Goal: Information Seeking & Learning: Learn about a topic

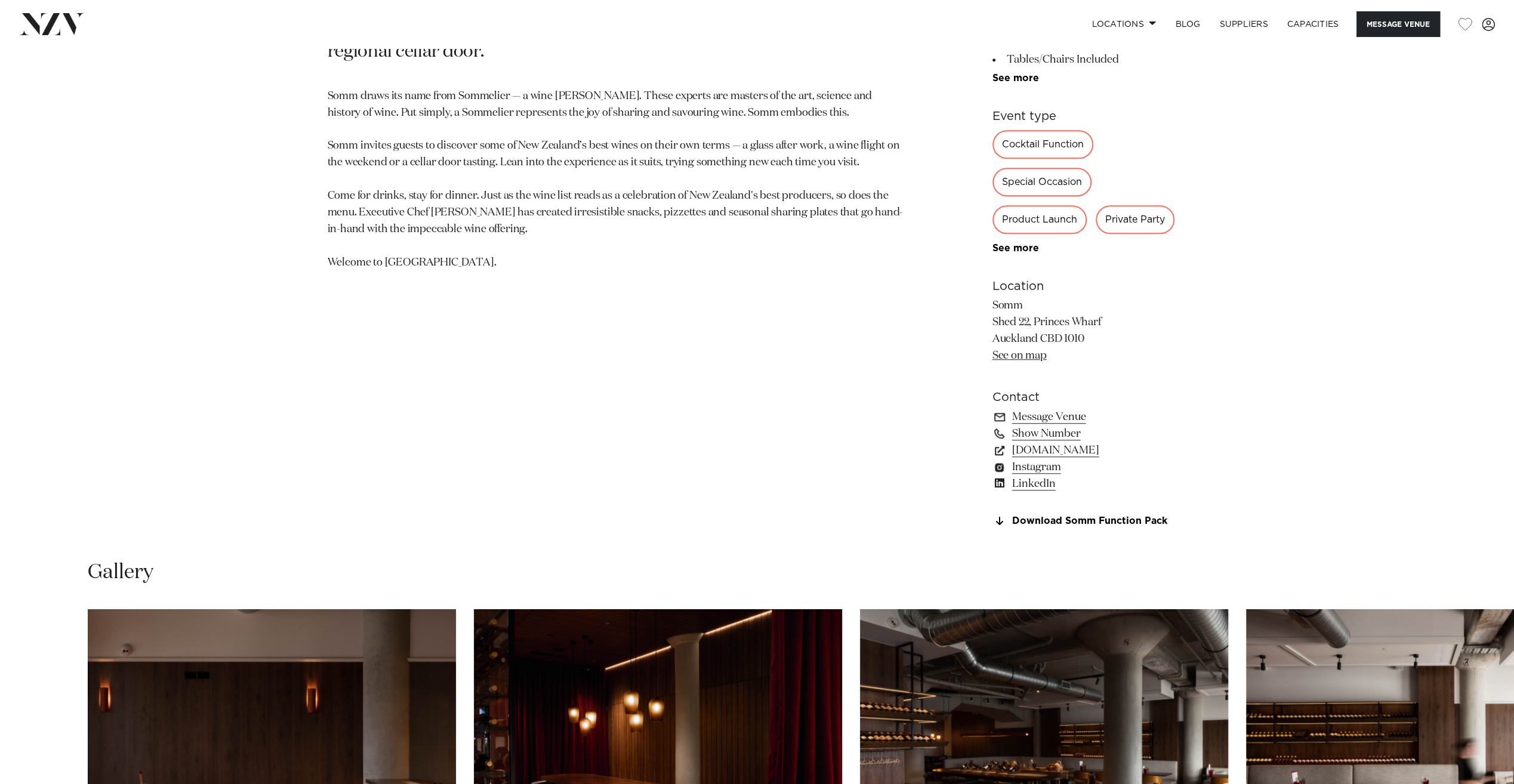
scroll to position [835, 0]
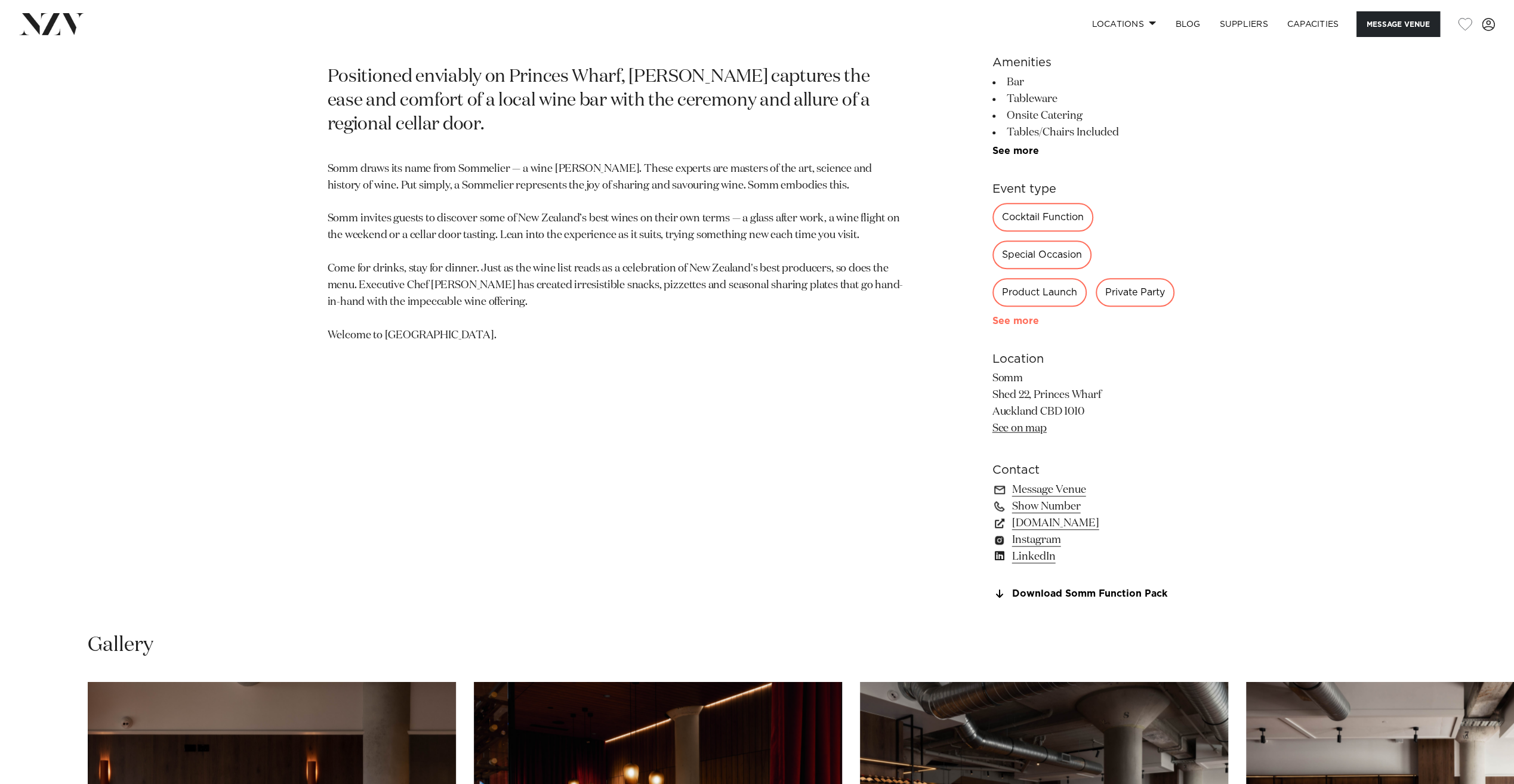
click at [1007, 324] on link "See more" at bounding box center [1038, 321] width 93 height 10
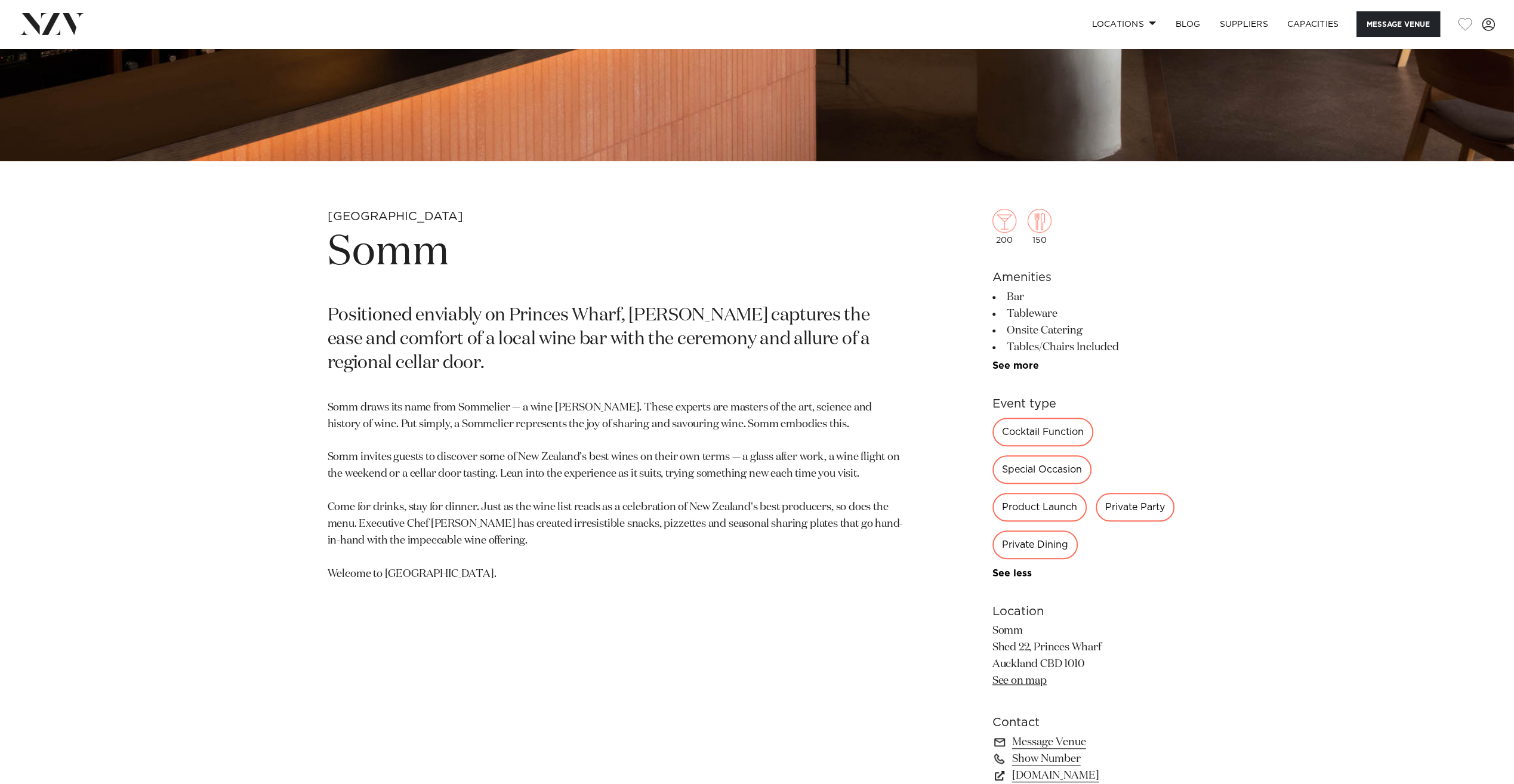
scroll to position [716, 0]
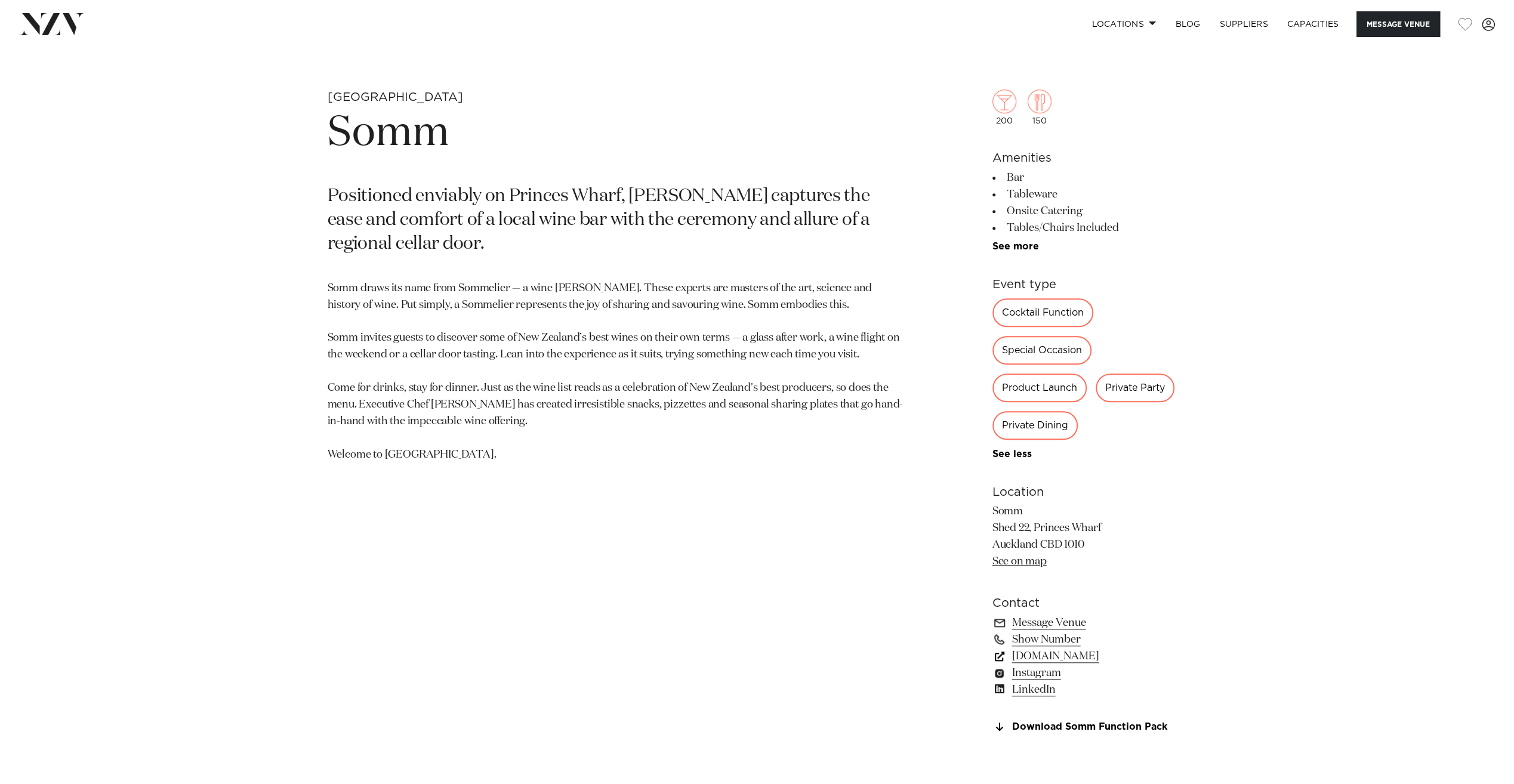
click at [1060, 659] on link "sommcellardoor.co.nz" at bounding box center [1089, 656] width 195 height 17
click at [67, 22] on img at bounding box center [52, 24] width 65 height 22
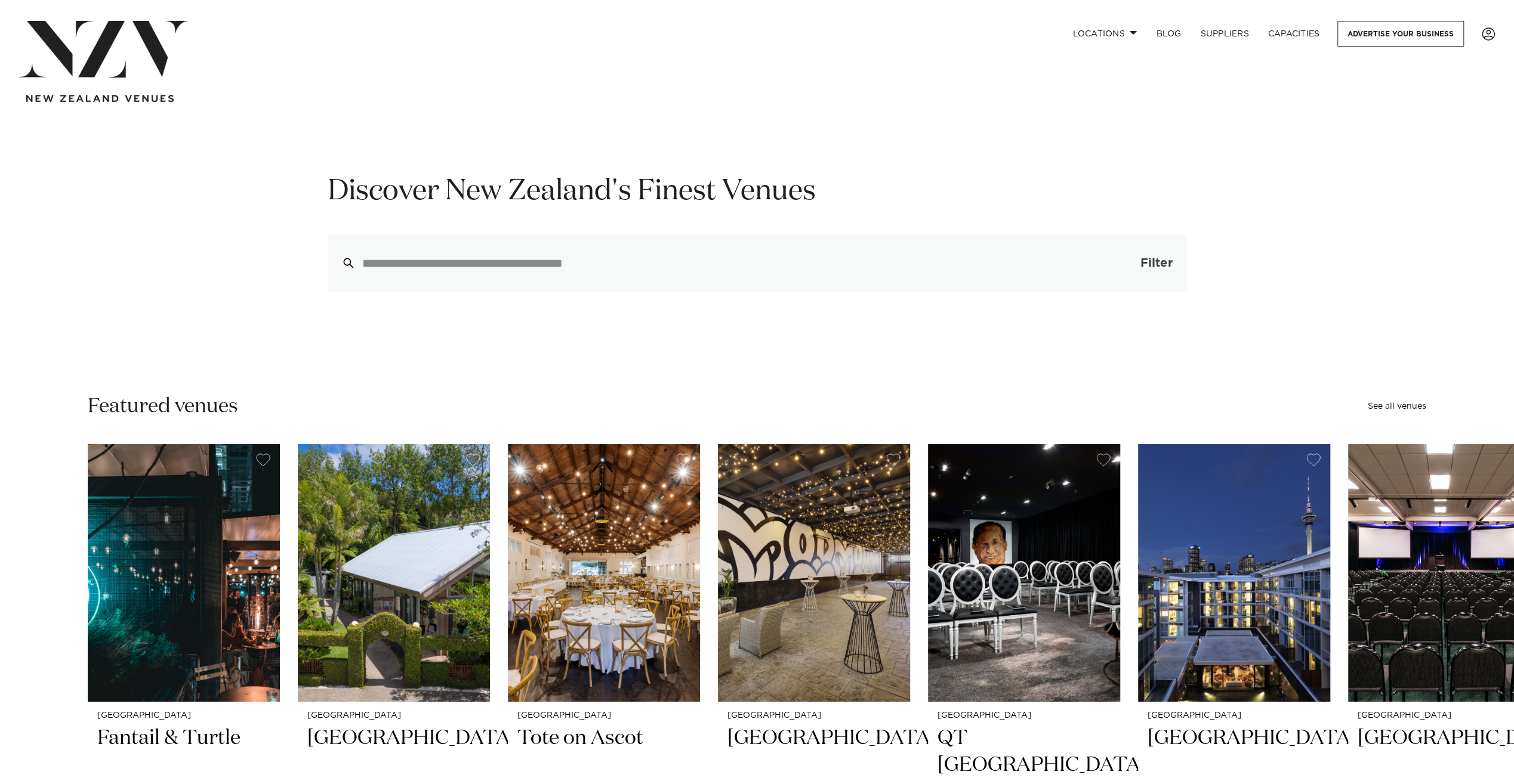
click at [1140, 266] on span "Filter" at bounding box center [1156, 263] width 32 height 12
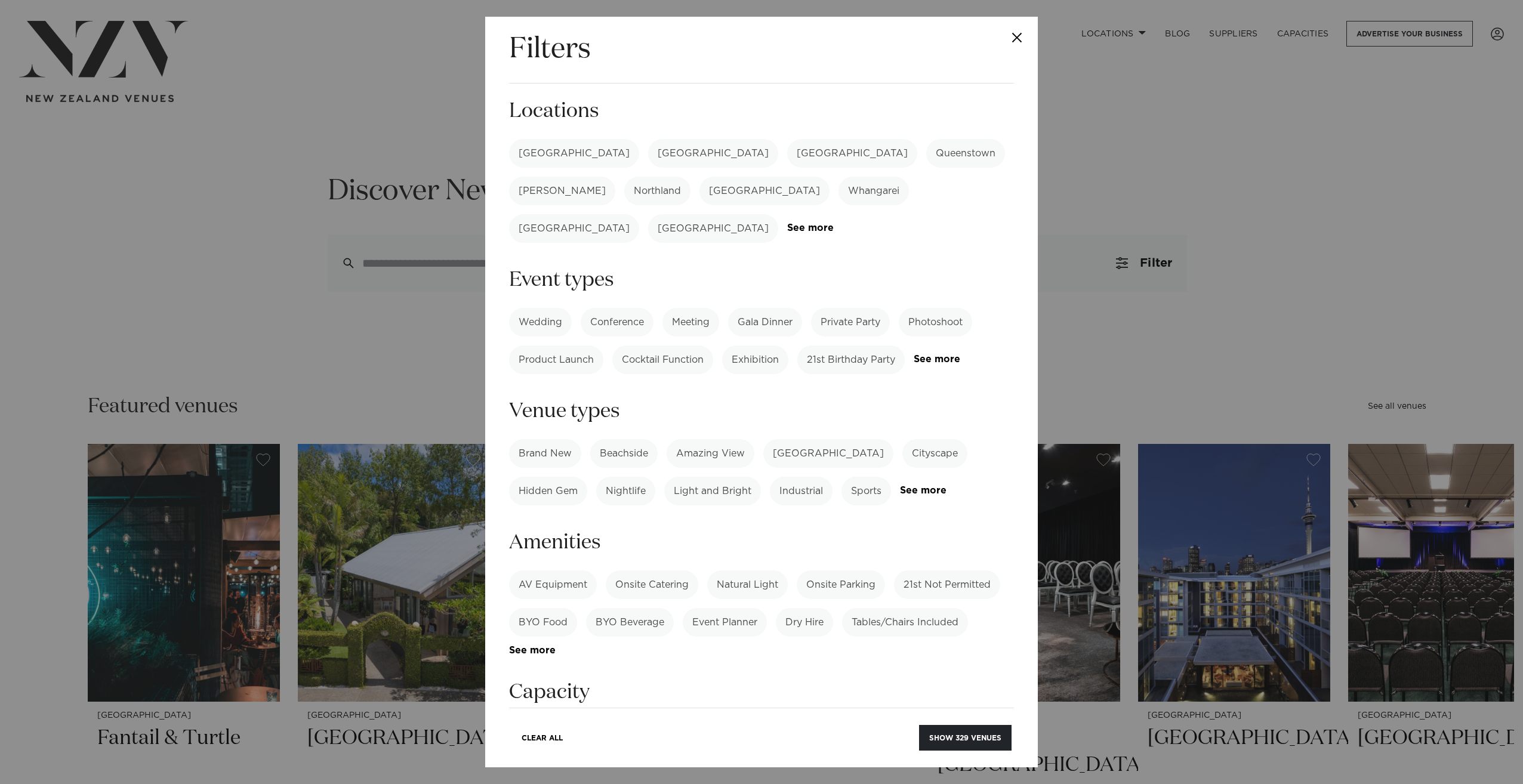
click at [566, 156] on label "[GEOGRAPHIC_DATA]" at bounding box center [574, 153] width 130 height 29
click at [860, 308] on label "Private Party" at bounding box center [850, 322] width 78 height 29
click at [957, 736] on button "Show 115 venues" at bounding box center [966, 737] width 90 height 26
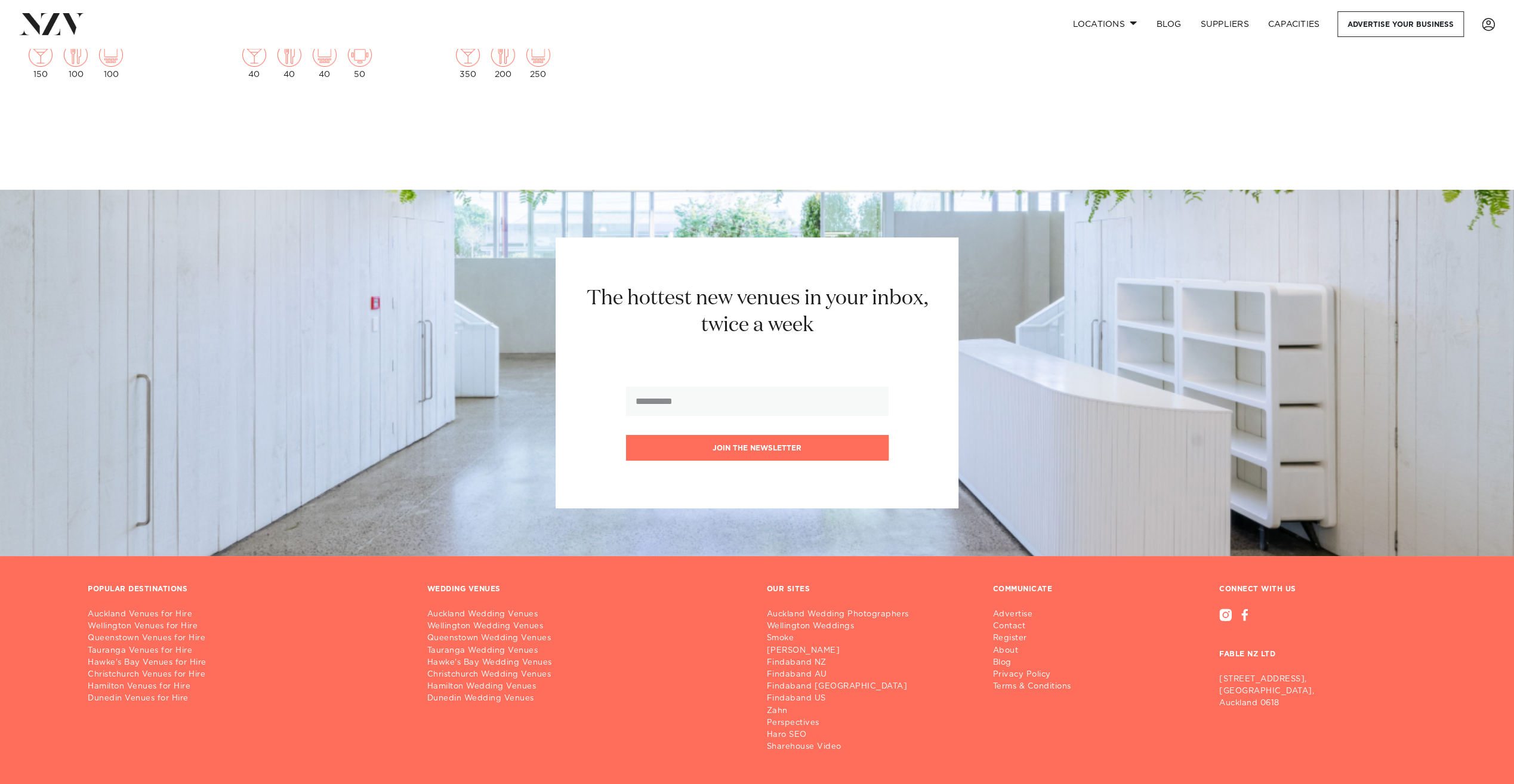
scroll to position [9102, 0]
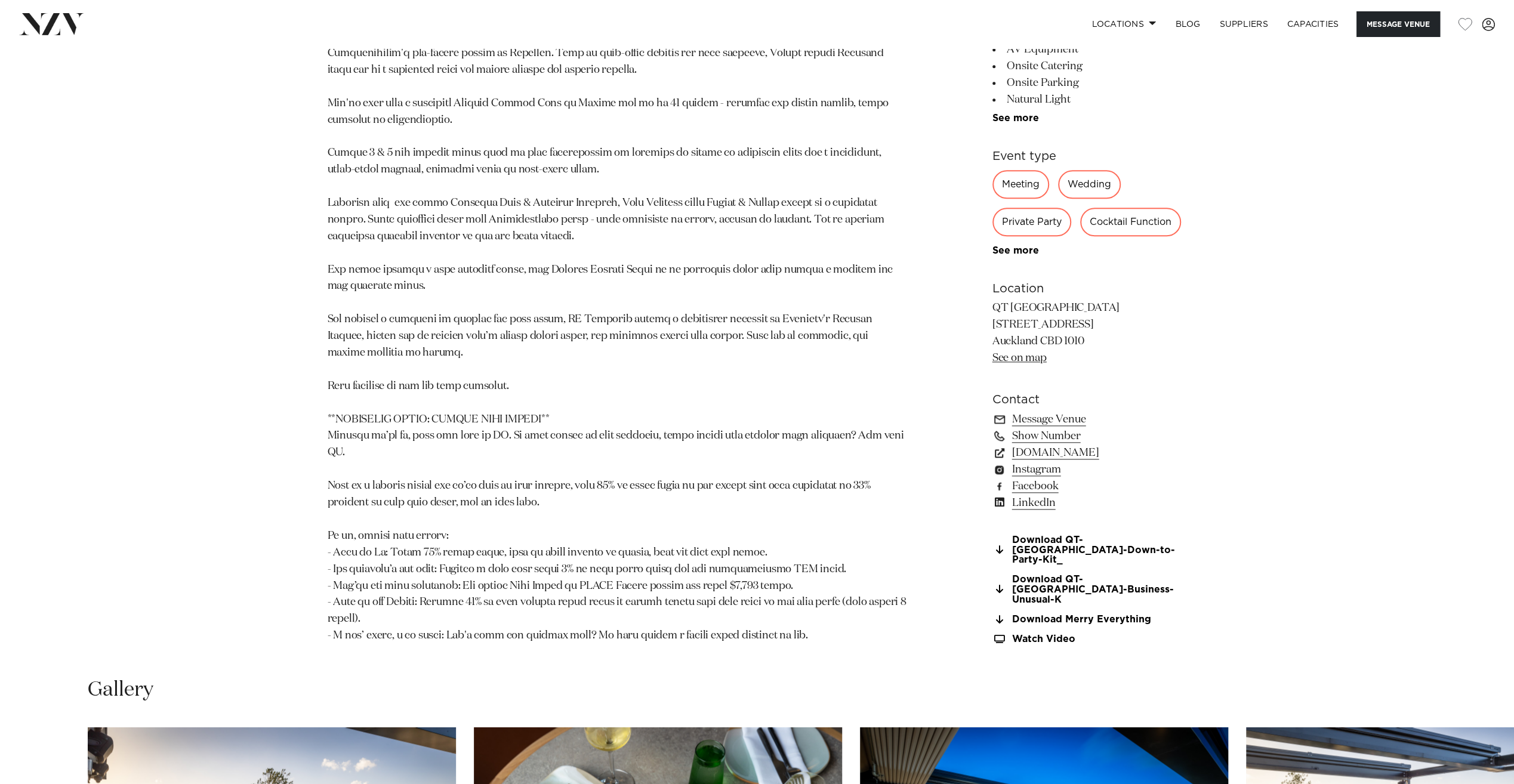
scroll to position [1074, 0]
click at [1028, 458] on link "www.qthotels.com" at bounding box center [1089, 453] width 195 height 17
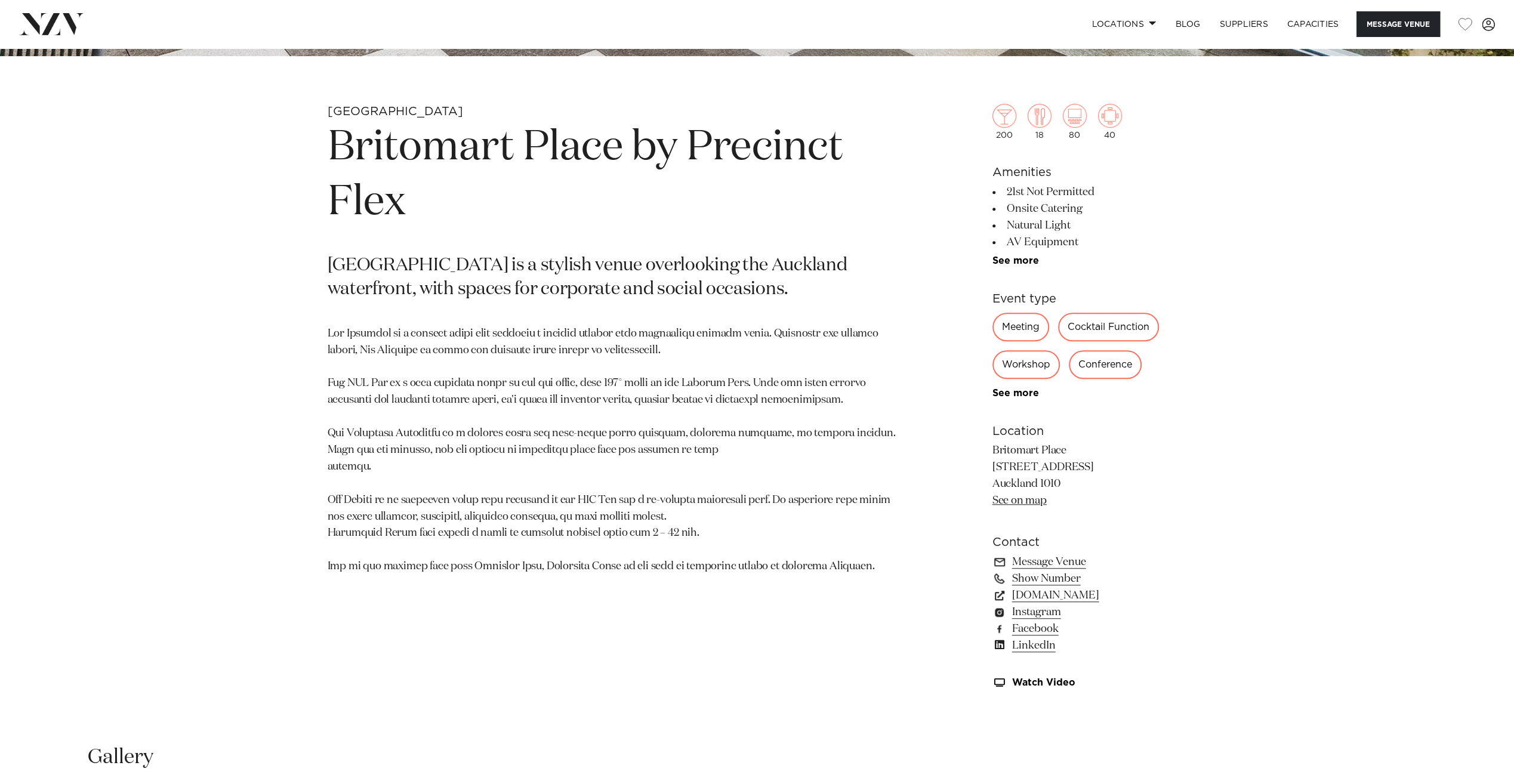
scroll to position [716, 0]
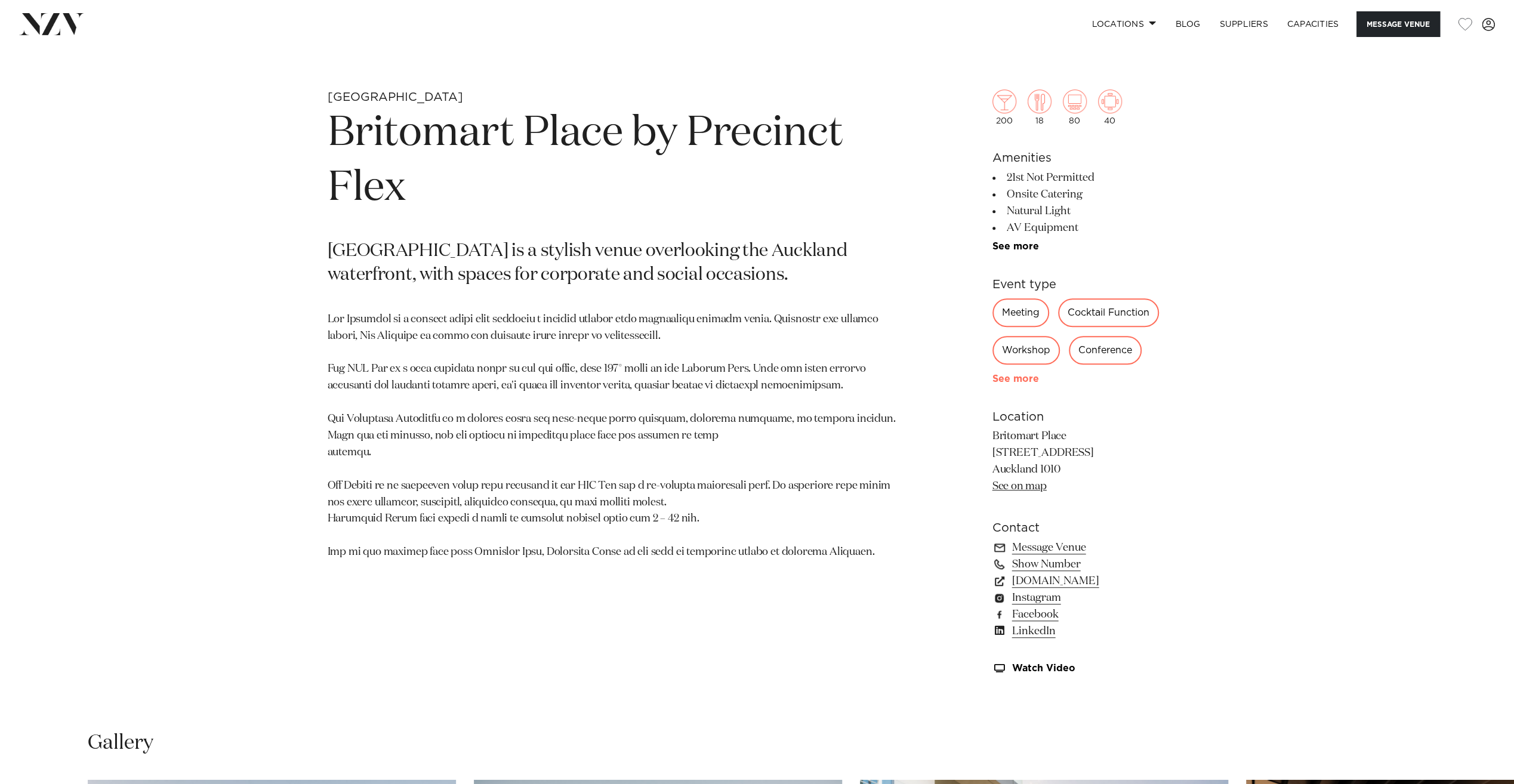
click at [1005, 380] on link "See more" at bounding box center [1038, 379] width 93 height 10
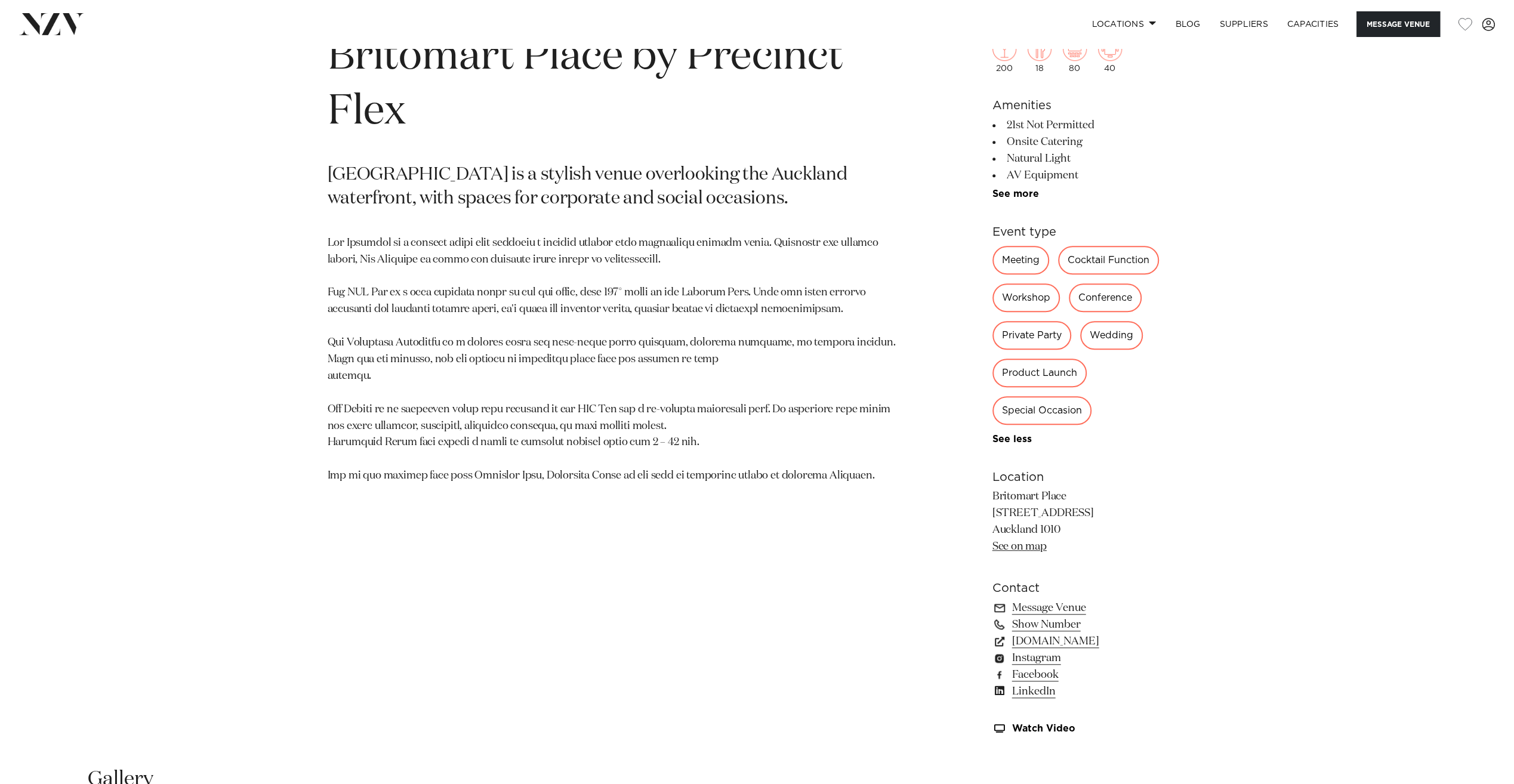
scroll to position [835, 0]
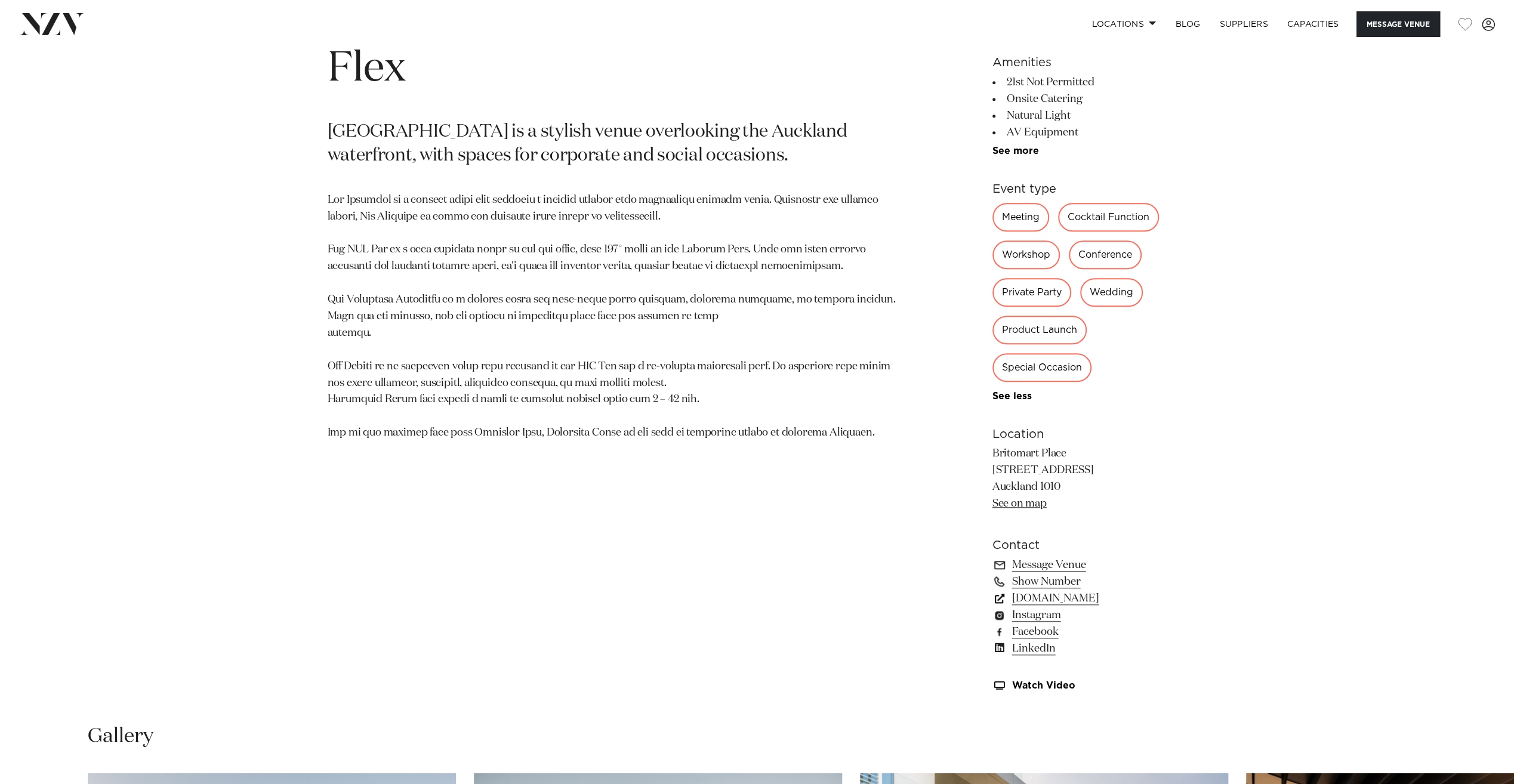
click at [1053, 600] on link "precinctflex.co.nz" at bounding box center [1089, 598] width 195 height 17
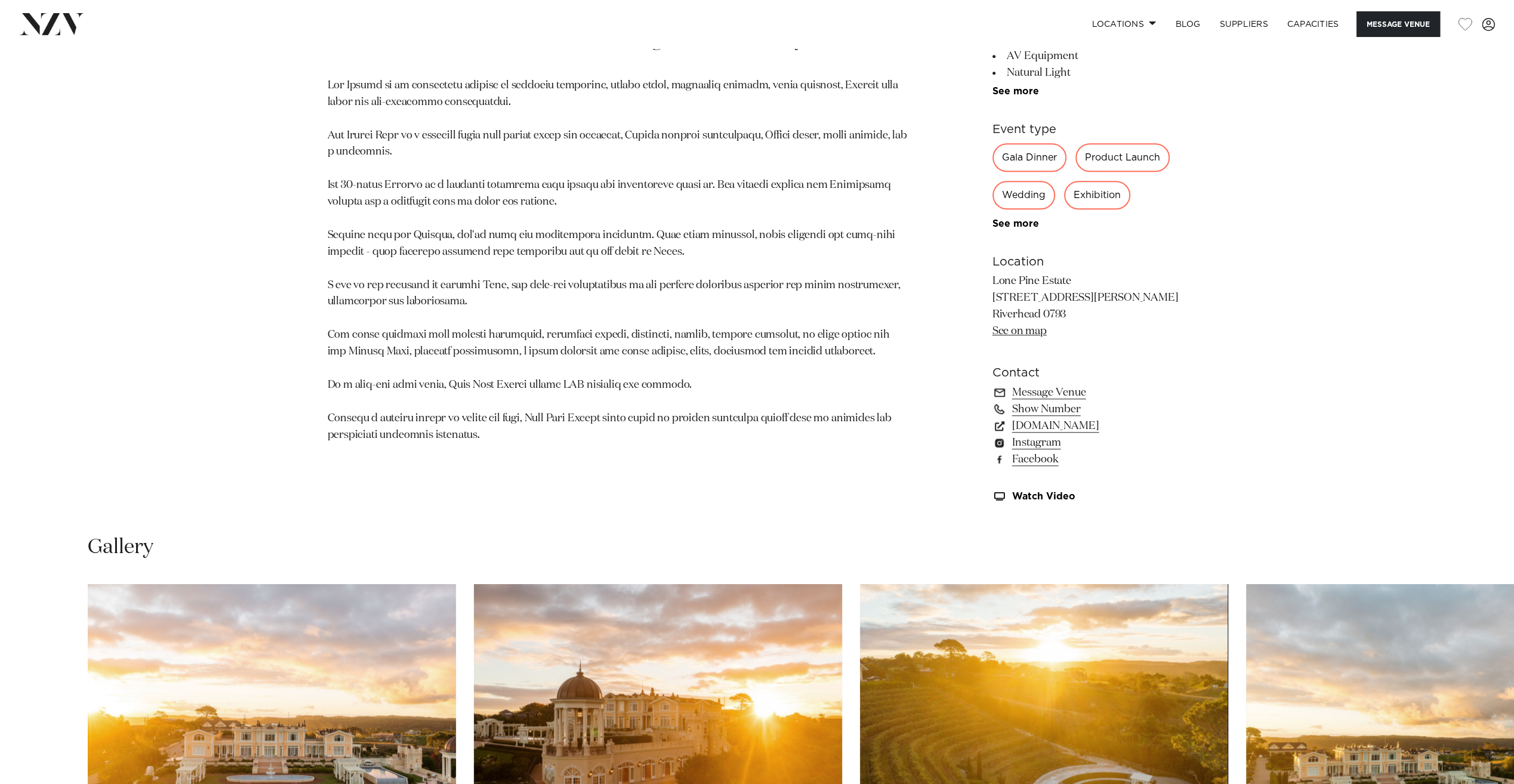
scroll to position [1312, 0]
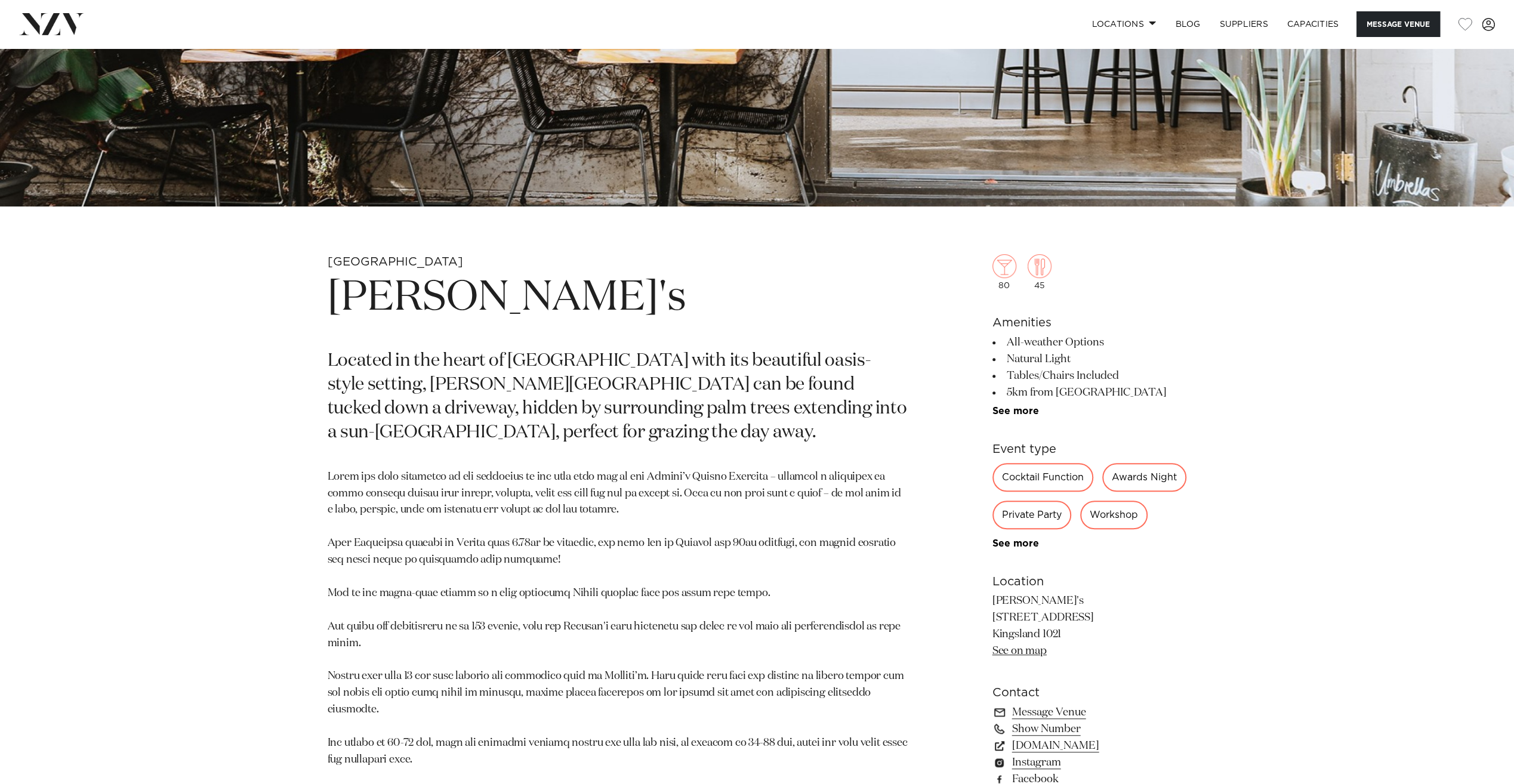
scroll to position [716, 0]
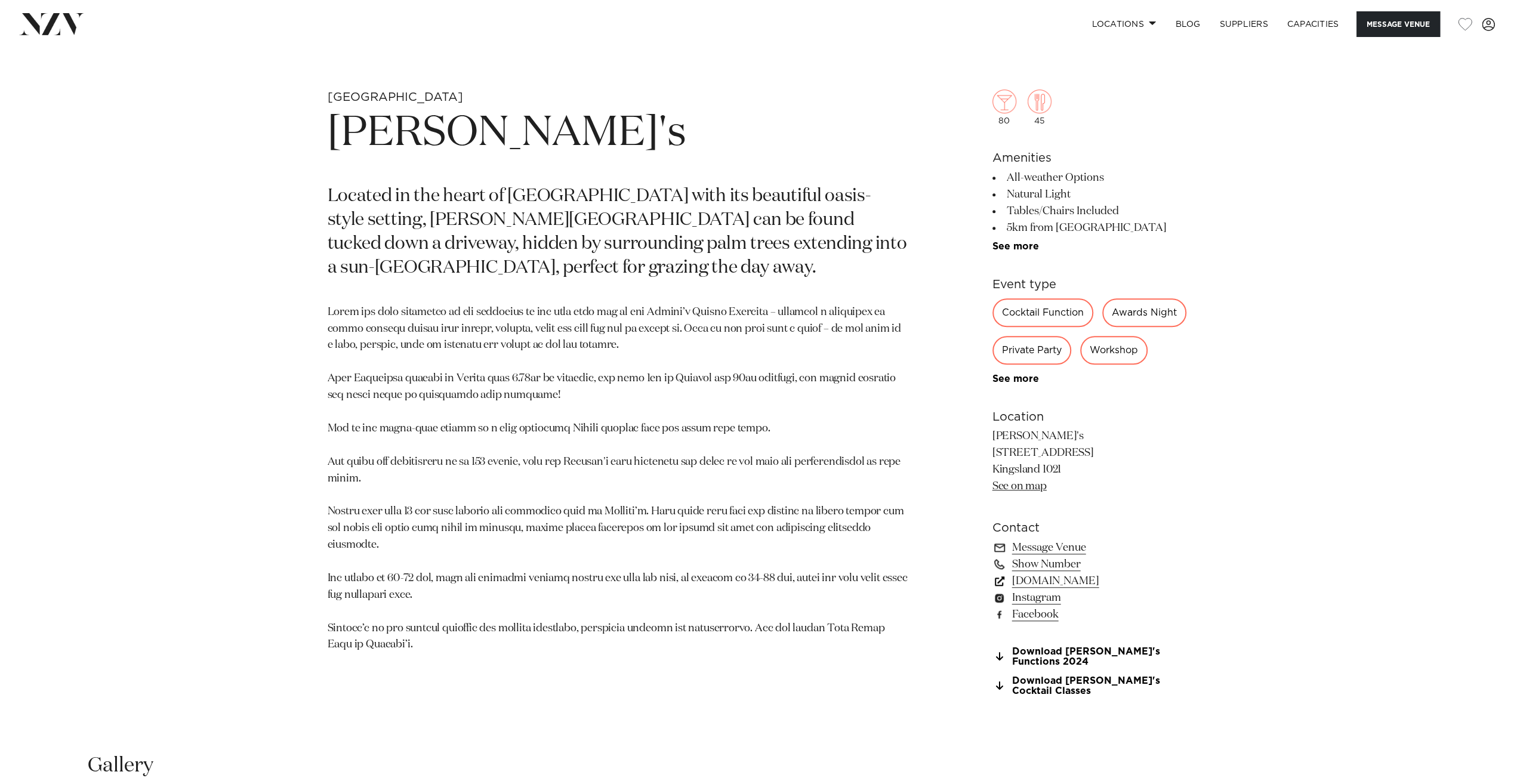
click at [1044, 589] on link "www.rosannas.co.nz" at bounding box center [1089, 581] width 195 height 17
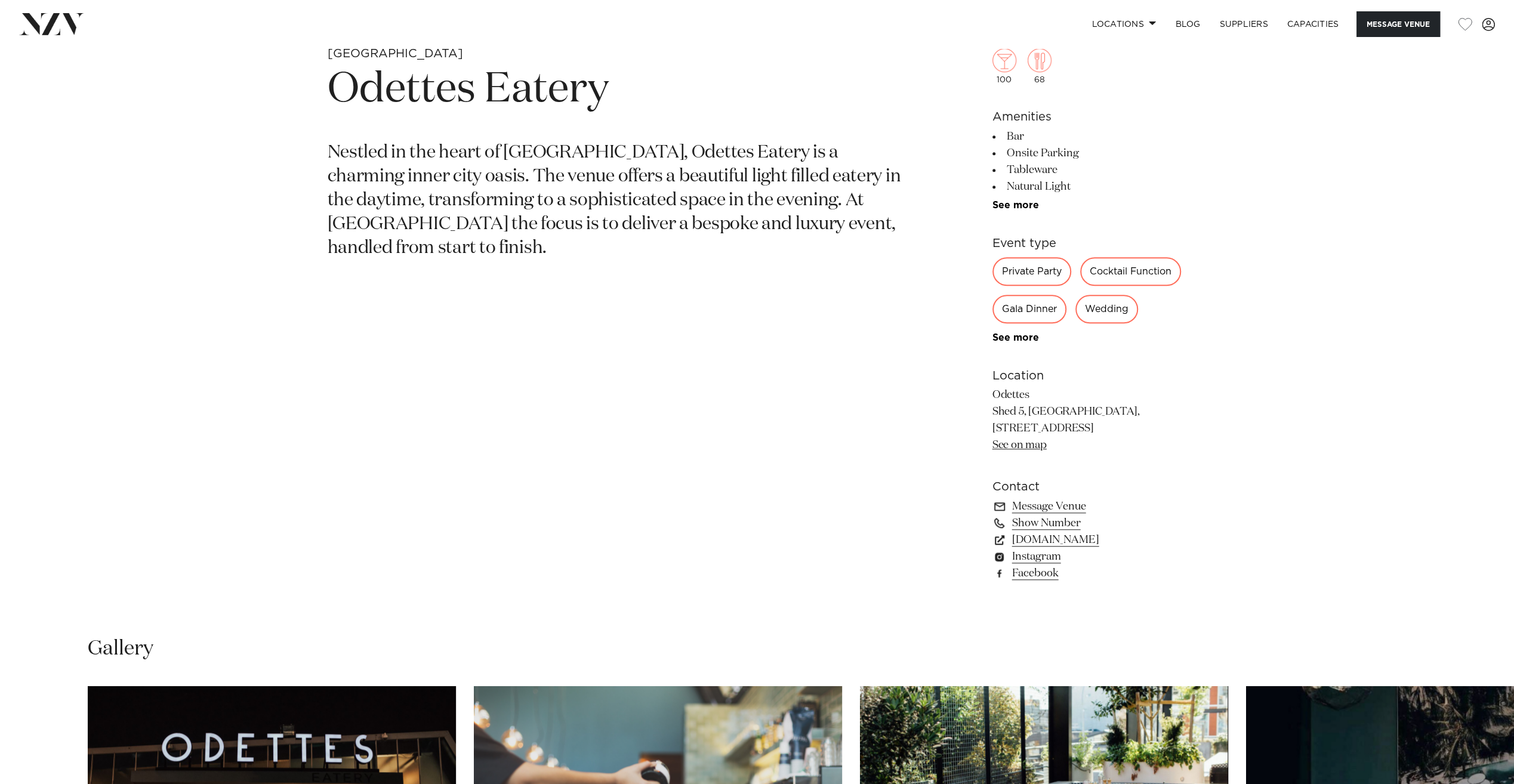
scroll to position [776, 0]
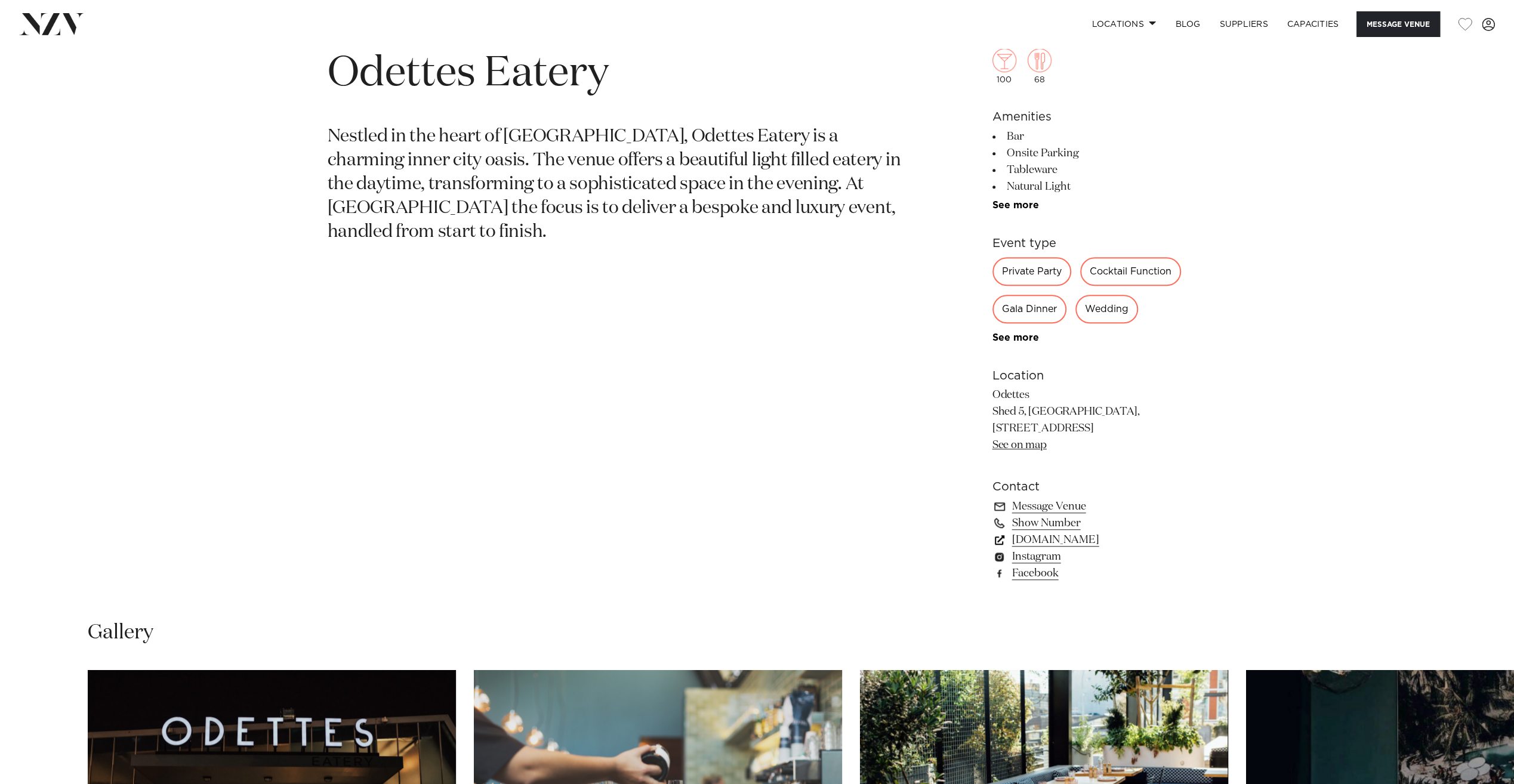
click at [1045, 540] on link "[DOMAIN_NAME]" at bounding box center [1089, 540] width 195 height 17
